Goal: Use online tool/utility: Utilize a website feature to perform a specific function

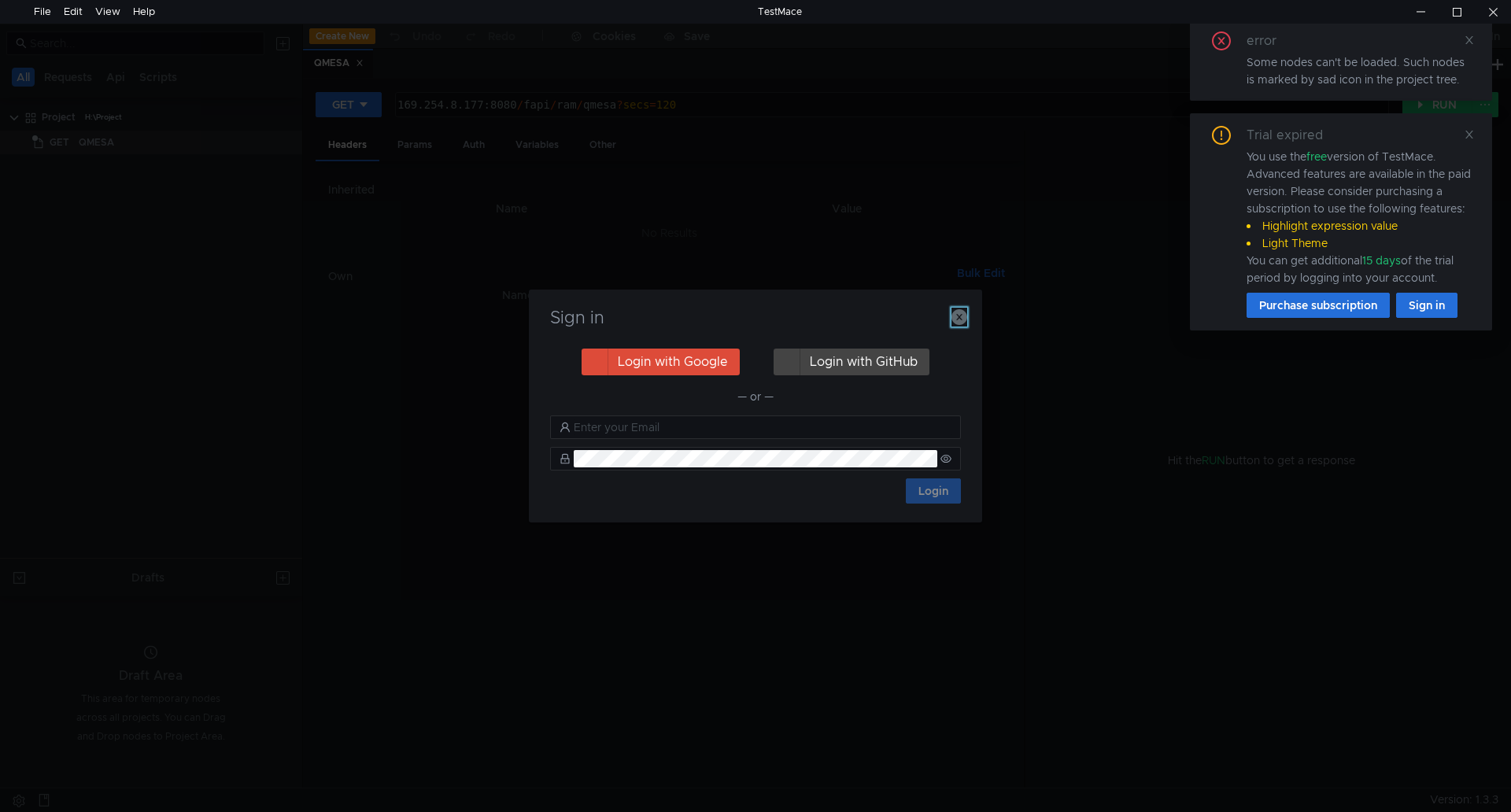
click at [955, 312] on icon "button" at bounding box center [959, 317] width 16 height 16
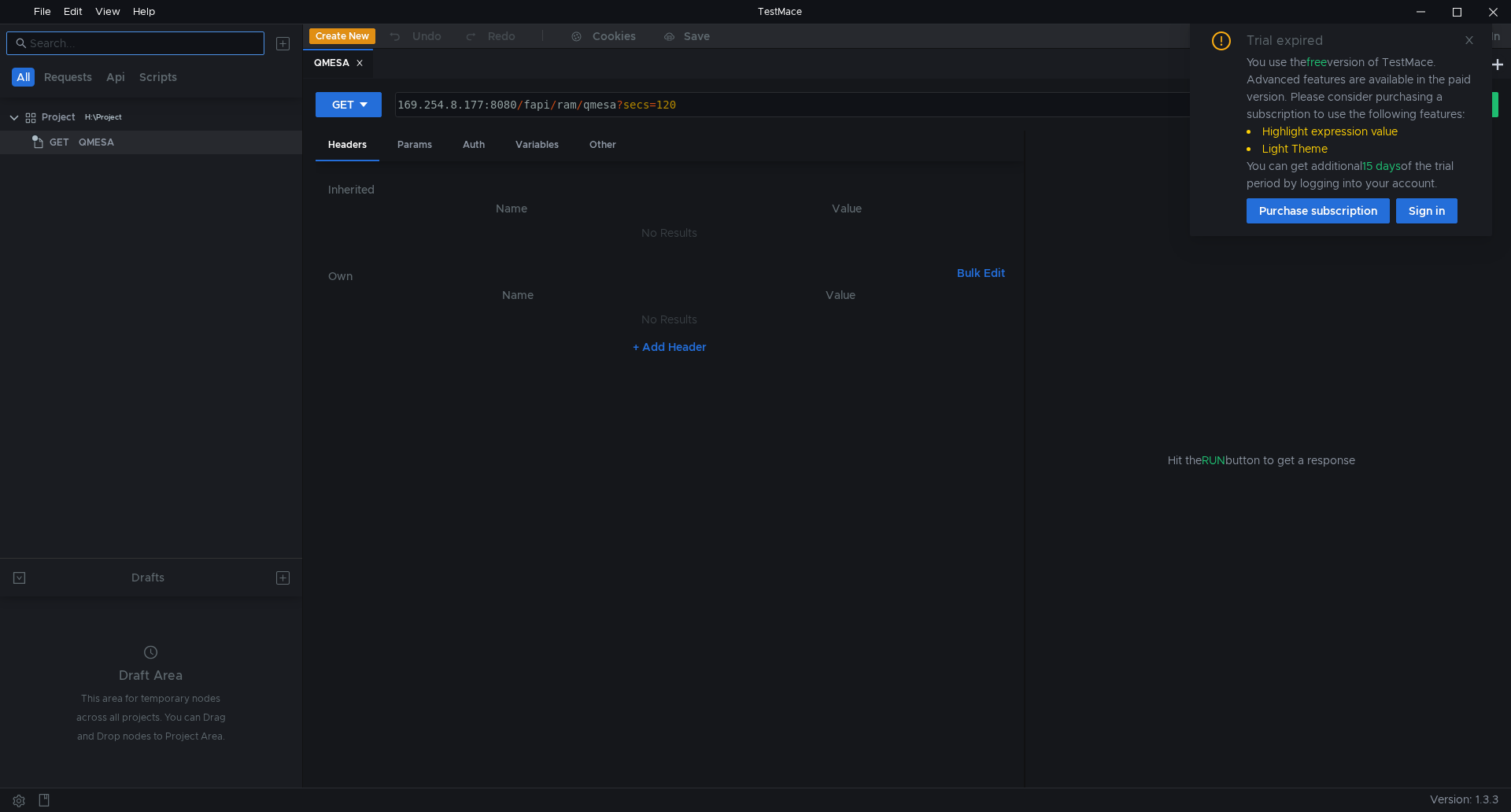
click at [153, 47] on input at bounding box center [142, 43] width 225 height 17
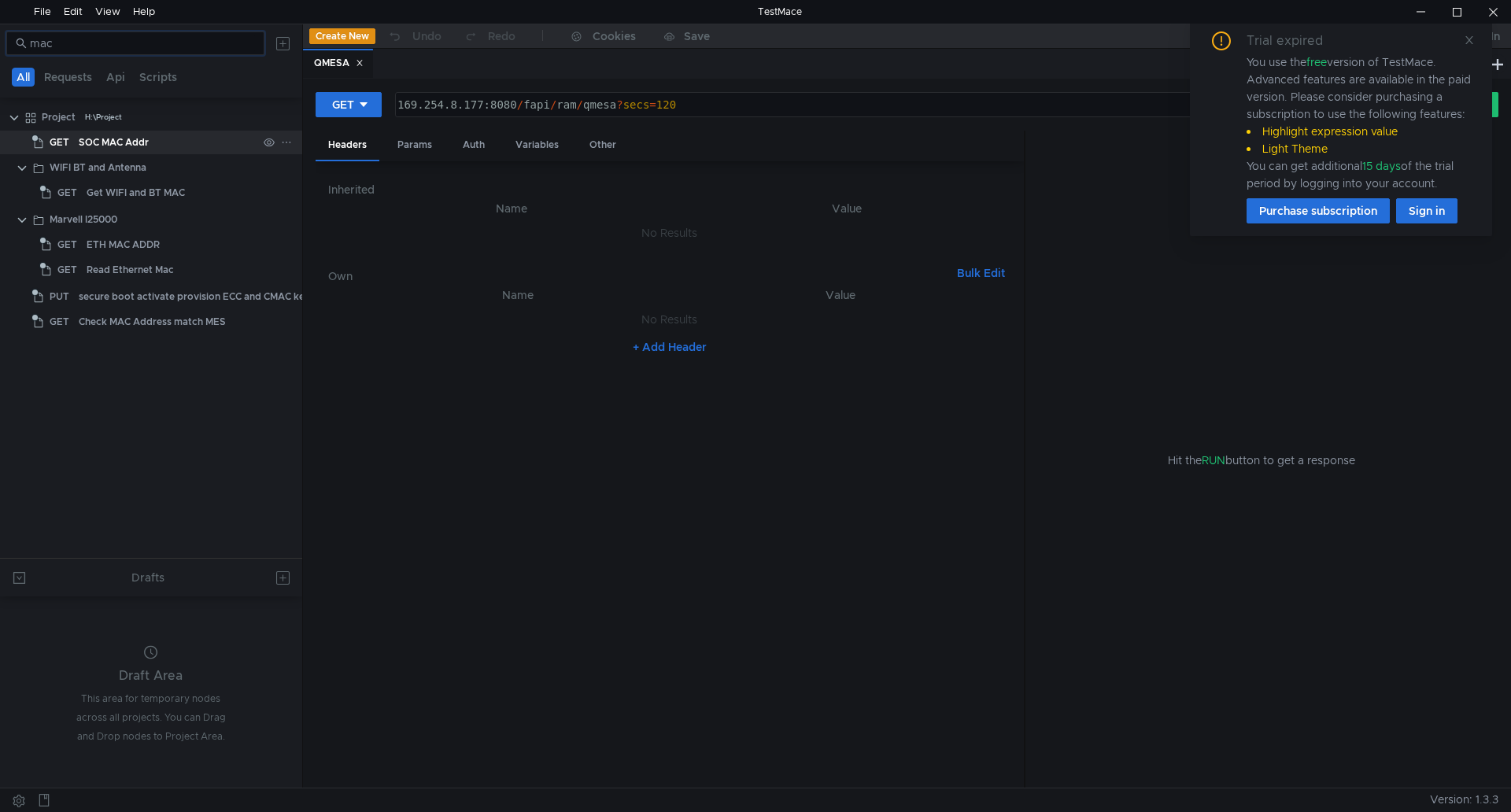
type input "mac"
click at [185, 145] on div "SOC MAC Addr" at bounding box center [168, 142] width 179 height 24
click at [1060, 198] on div "Hit the RUN button to get a response" at bounding box center [1262, 460] width 435 height 659
click at [1469, 42] on icon at bounding box center [1470, 40] width 11 height 11
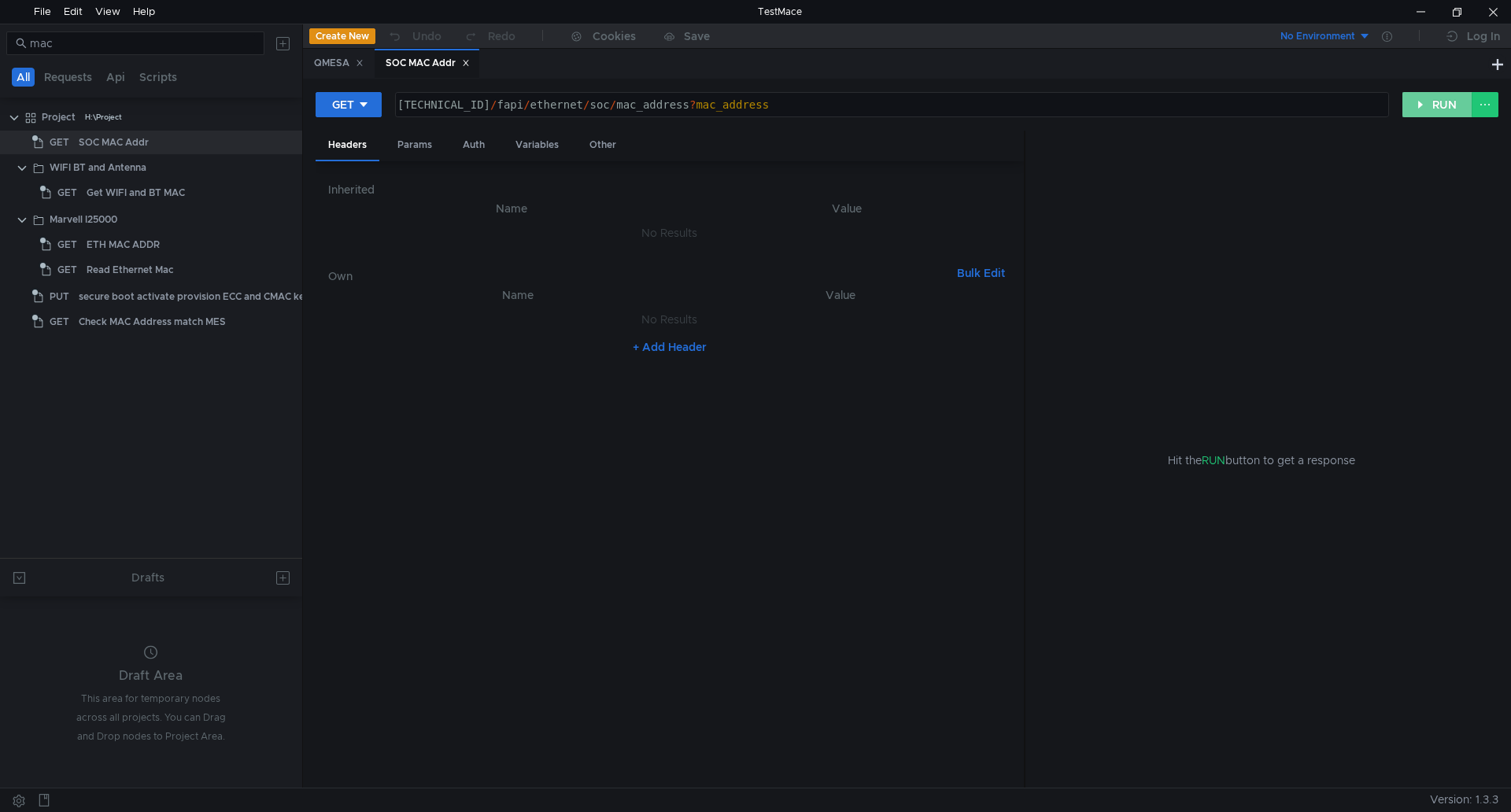
click at [1448, 100] on button "RUN" at bounding box center [1438, 105] width 70 height 25
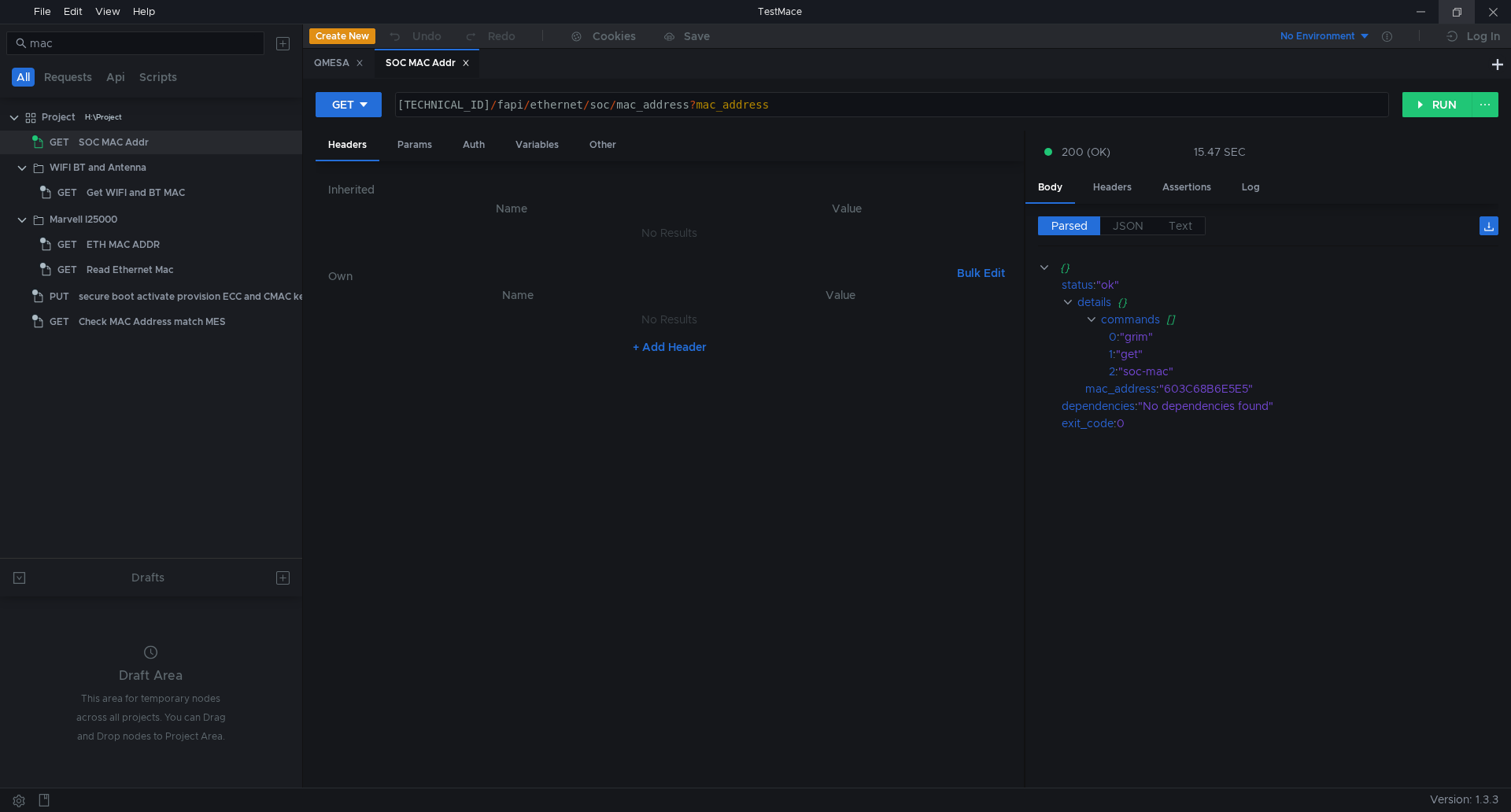
click at [1440, 3] on div at bounding box center [1457, 12] width 36 height 24
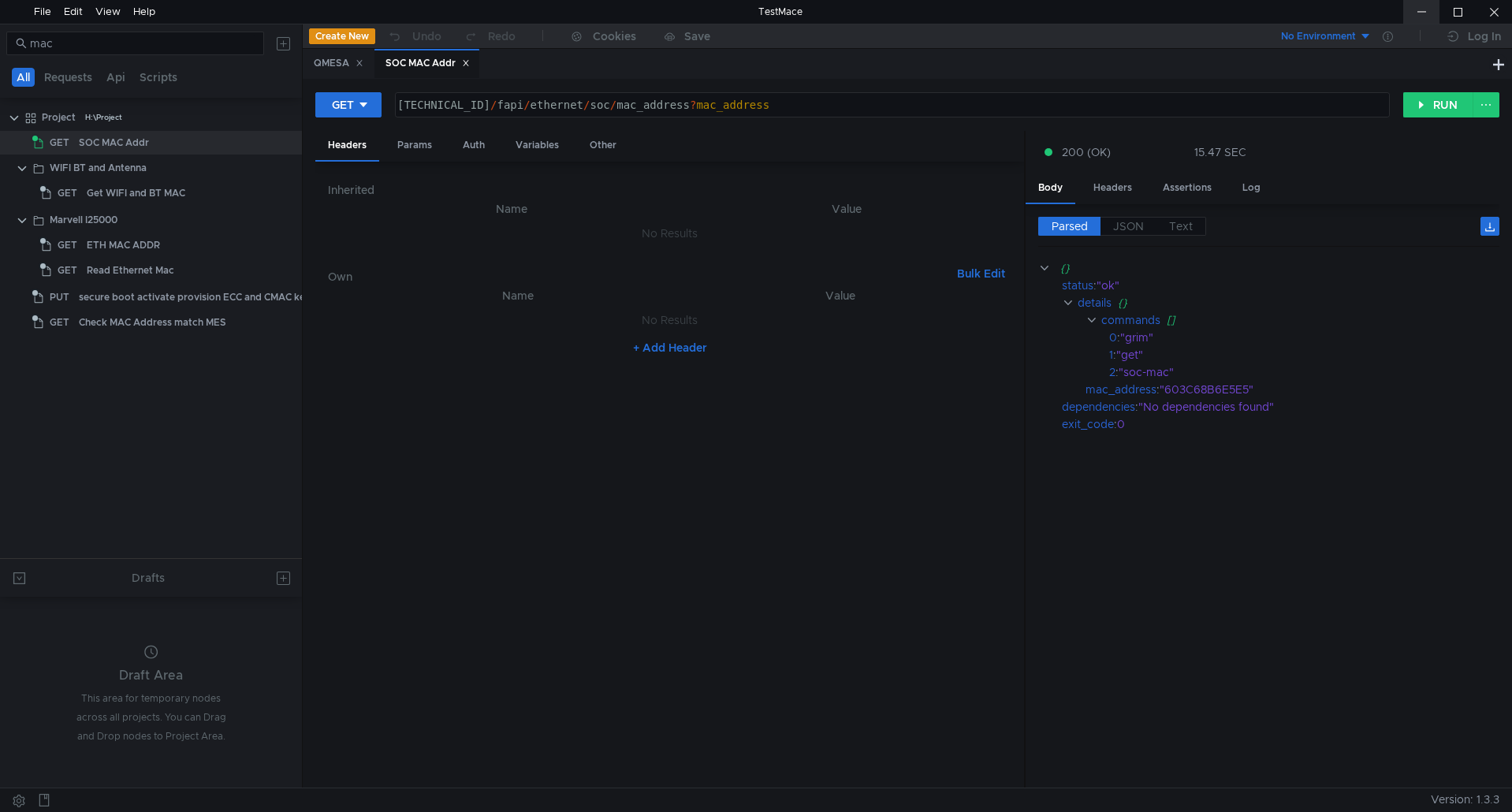
click at [1428, 6] on div at bounding box center [1422, 12] width 36 height 24
click at [183, 203] on div "Get WIFI and BT MAC" at bounding box center [136, 193] width 99 height 24
click at [188, 199] on div "Get WIFI and BT MAC" at bounding box center [172, 193] width 170 height 24
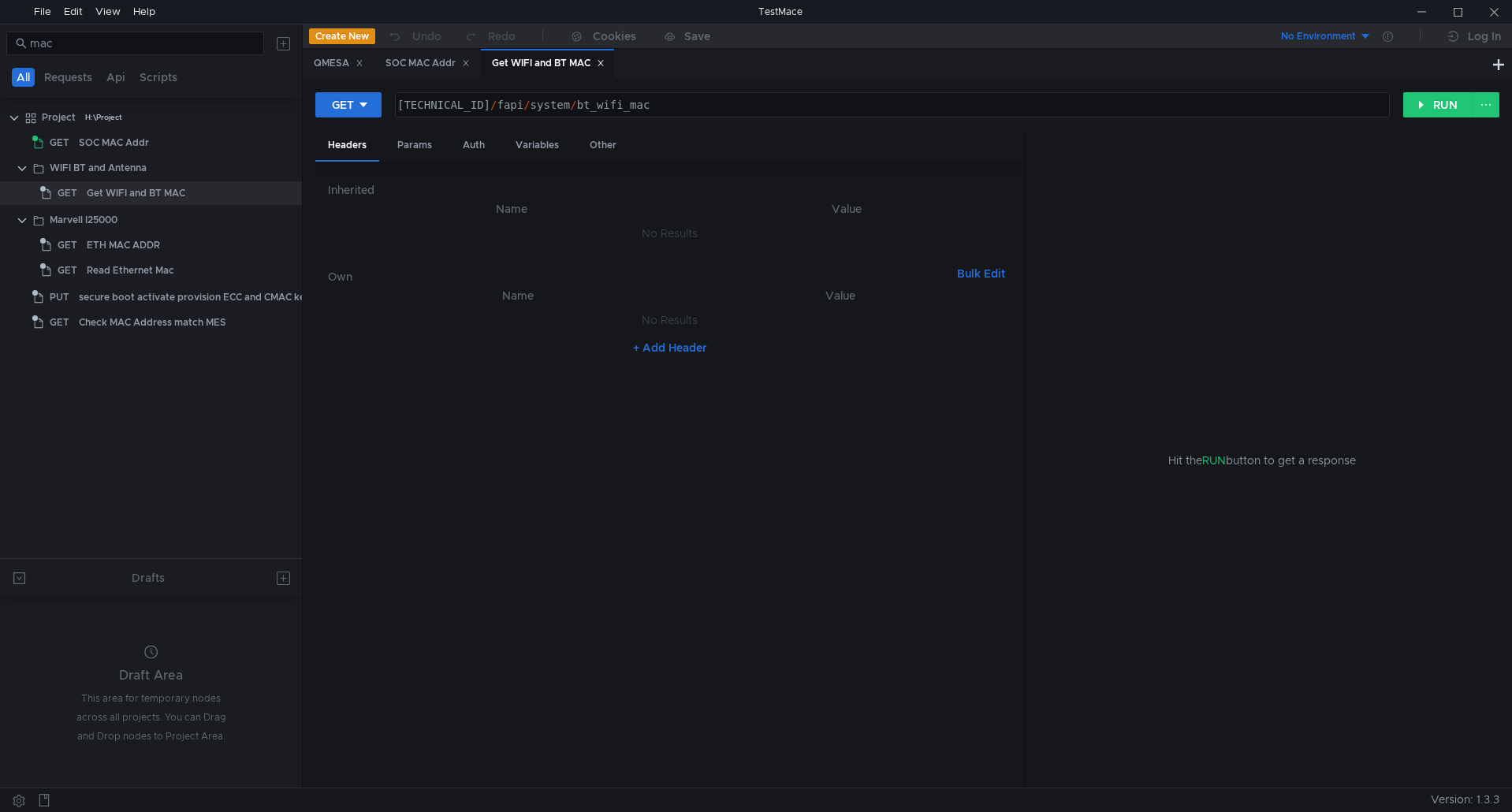
click at [1229, 302] on div "Hit the RUN button to get a response" at bounding box center [1263, 460] width 436 height 658
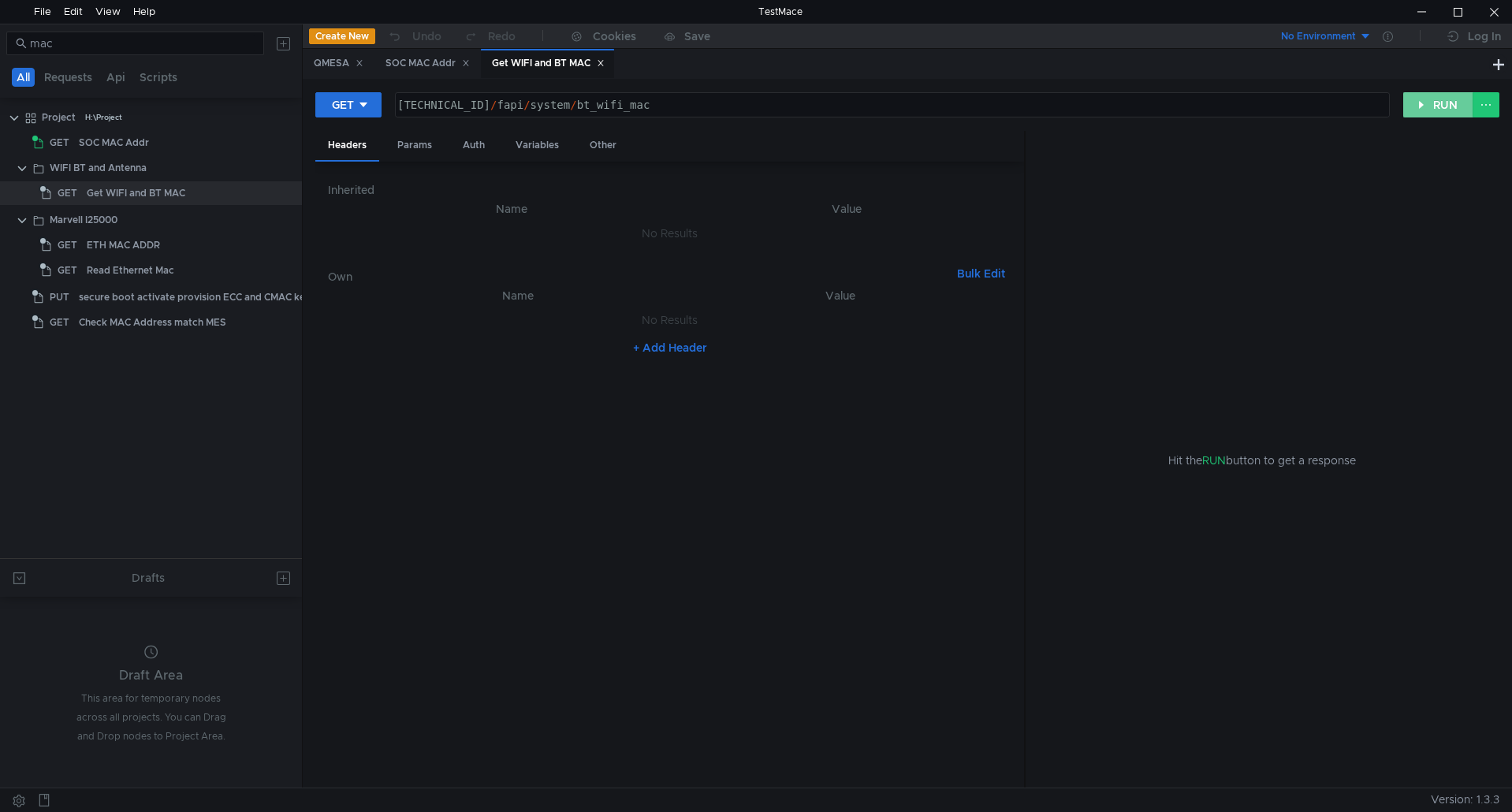
click at [1435, 114] on button "RUN" at bounding box center [1438, 105] width 70 height 25
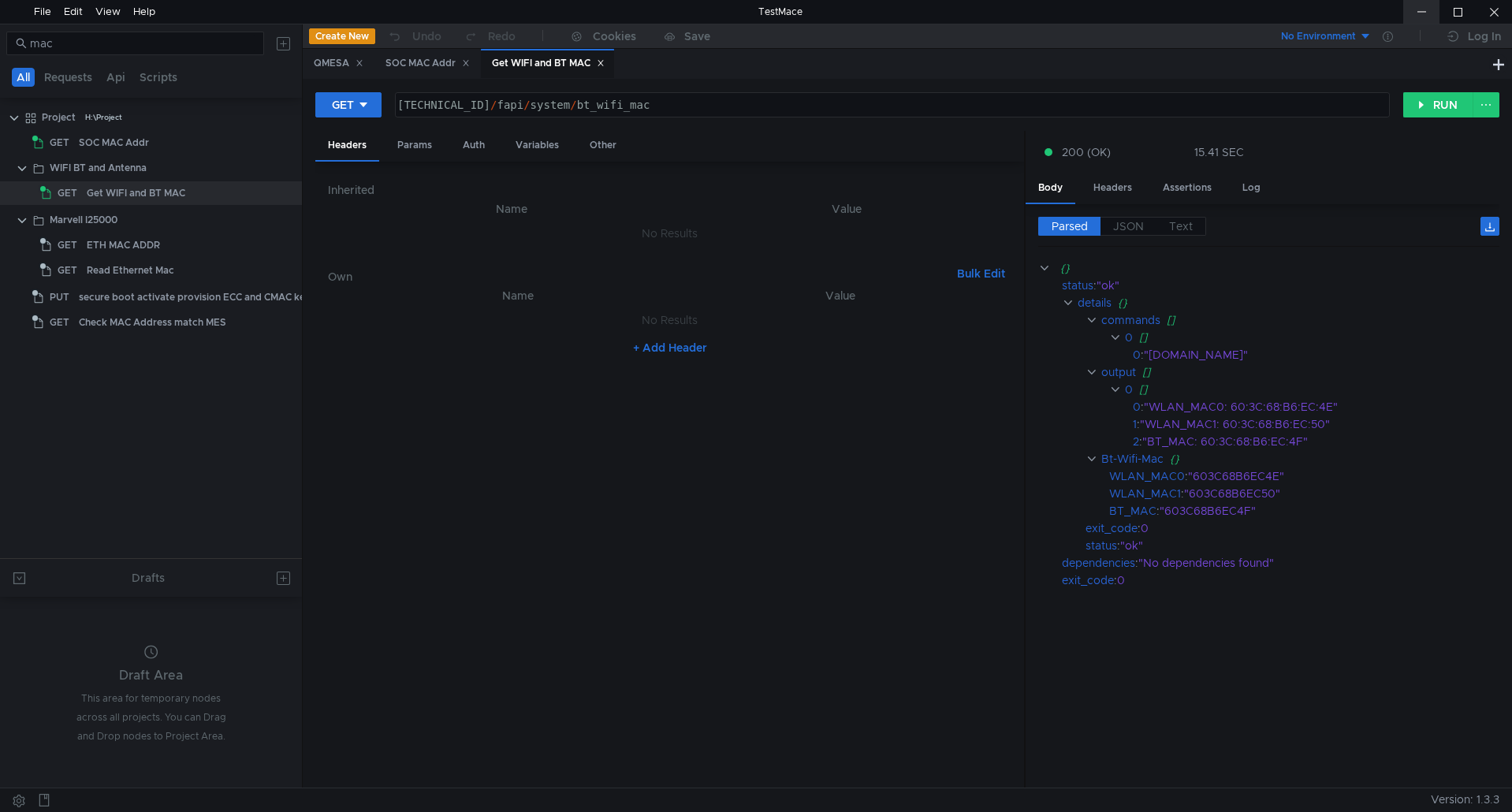
click at [1417, 7] on div at bounding box center [1422, 12] width 36 height 24
